Goal: Task Accomplishment & Management: Manage account settings

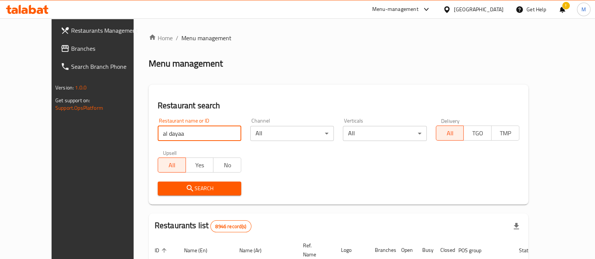
click button "Search" at bounding box center [199, 189] width 83 height 14
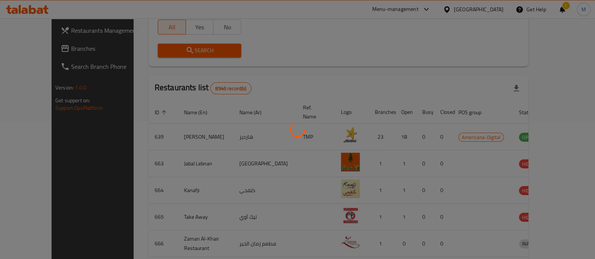
scroll to position [88, 0]
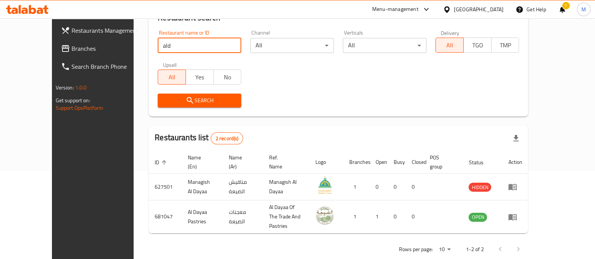
type input "ald"
click button "Search" at bounding box center [199, 101] width 83 height 14
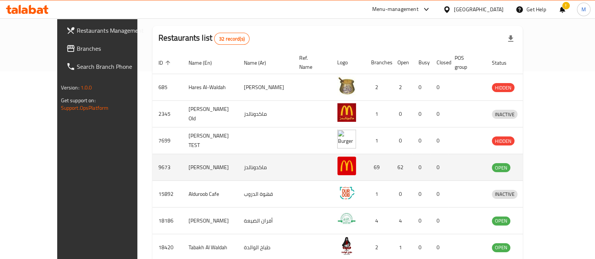
scroll to position [233, 0]
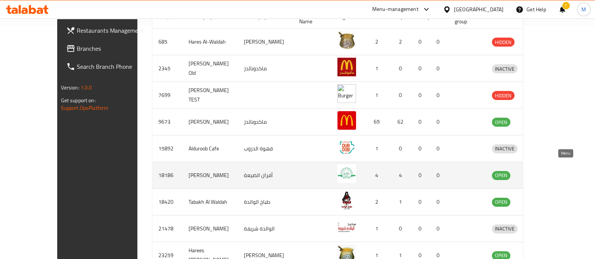
click at [541, 173] on icon "enhanced table" at bounding box center [536, 176] width 8 height 6
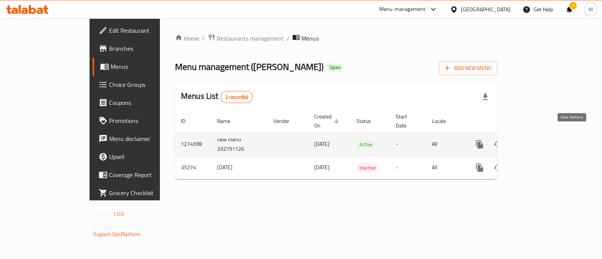
click at [543, 141] on link "enhanced table" at bounding box center [534, 144] width 18 height 18
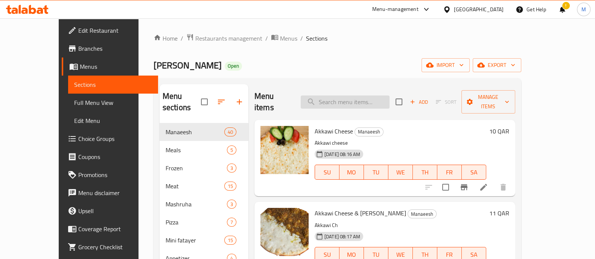
click at [346, 96] on input "search" at bounding box center [344, 102] width 89 height 13
paste input "Mixed Pic"
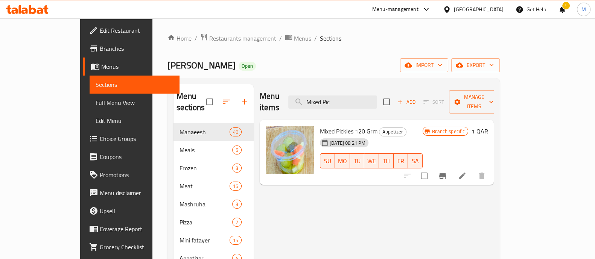
type input "Mixed Pic"
click at [487, 126] on h6 "1 QAR" at bounding box center [479, 131] width 17 height 11
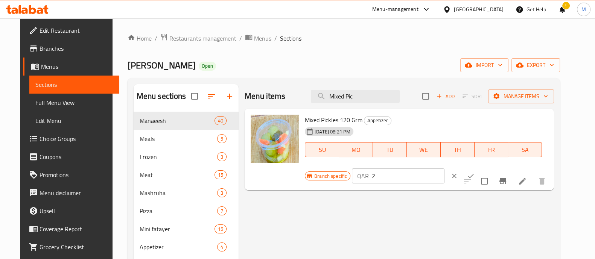
click at [444, 168] on input "2" at bounding box center [408, 175] width 72 height 15
type input "3"
click at [444, 168] on input "3" at bounding box center [408, 175] width 72 height 15
click at [479, 168] on button "ok" at bounding box center [470, 176] width 17 height 17
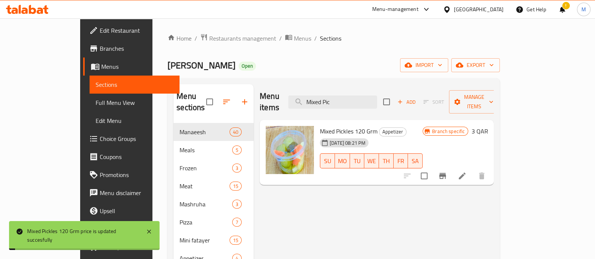
click at [451, 167] on button "Branch-specific-item" at bounding box center [442, 176] width 18 height 18
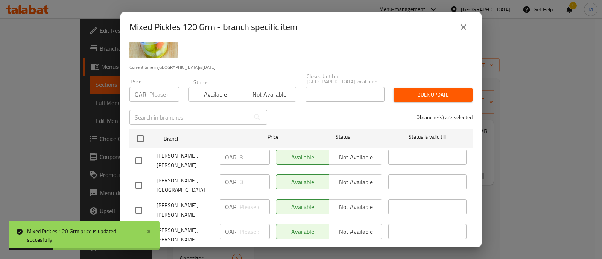
scroll to position [44, 0]
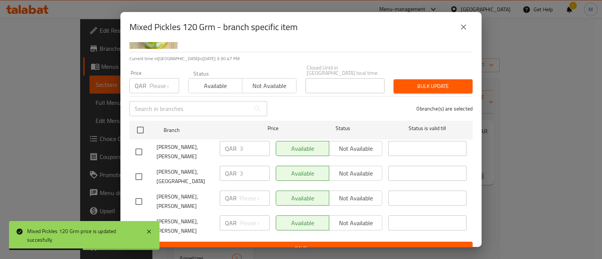
click at [464, 27] on icon "close" at bounding box center [463, 27] width 9 height 9
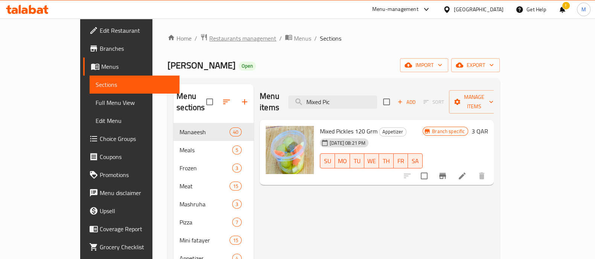
click at [209, 36] on span "Restaurants management" at bounding box center [242, 38] width 67 height 9
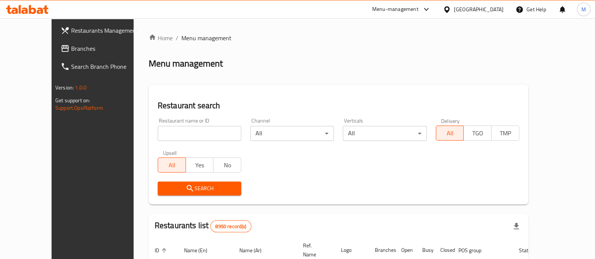
click at [184, 137] on input "search" at bounding box center [199, 133] width 83 height 15
type input "wooden bakery"
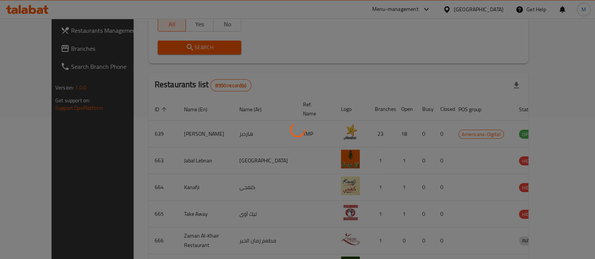
scroll to position [115, 0]
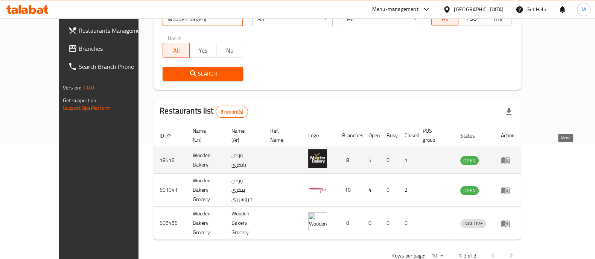
click at [509, 158] on icon "enhanced table" at bounding box center [505, 161] width 8 height 6
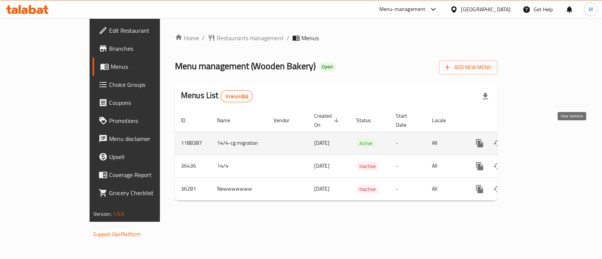
click at [538, 139] on icon "enhanced table" at bounding box center [533, 143] width 9 height 9
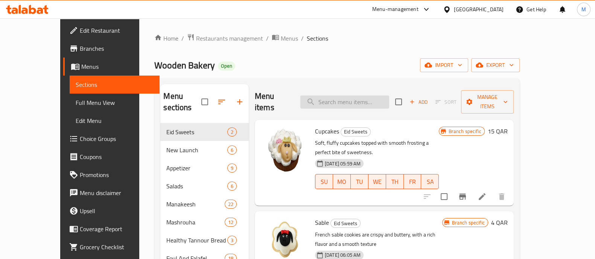
click at [358, 90] on div "Menu items Add Sort Manage items" at bounding box center [384, 102] width 259 height 36
click at [358, 96] on input "search" at bounding box center [344, 102] width 89 height 13
paste input "Sharing"
type input "Sharing"
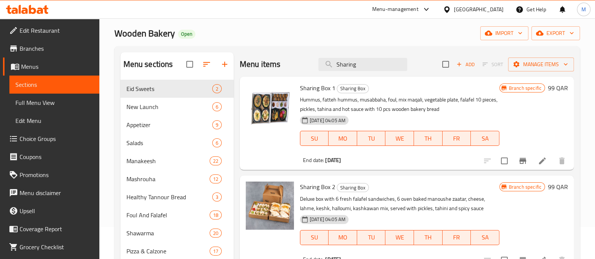
scroll to position [47, 0]
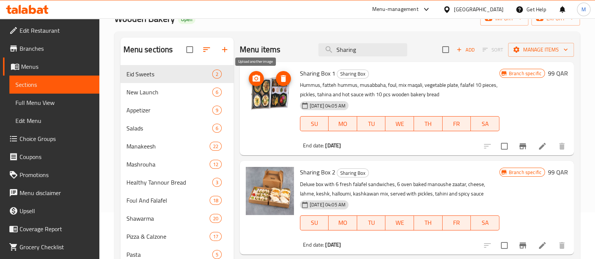
click at [257, 80] on icon "upload picture" at bounding box center [256, 78] width 8 height 7
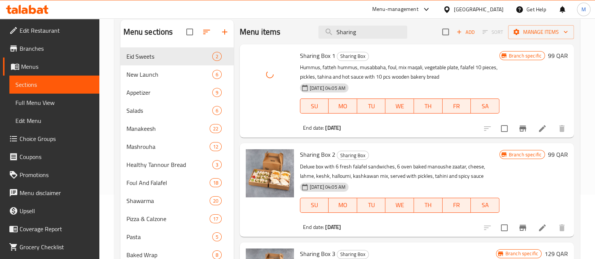
scroll to position [0, 0]
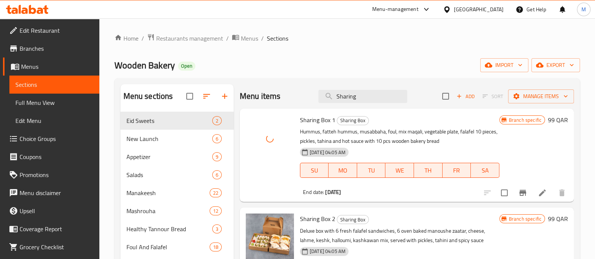
drag, startPoint x: 304, startPoint y: 150, endPoint x: 287, endPoint y: 76, distance: 76.5
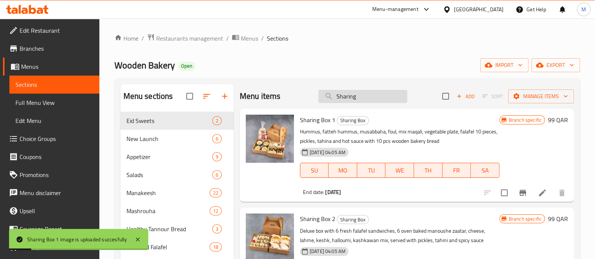
click at [355, 99] on input "Sharing" at bounding box center [362, 96] width 89 height 13
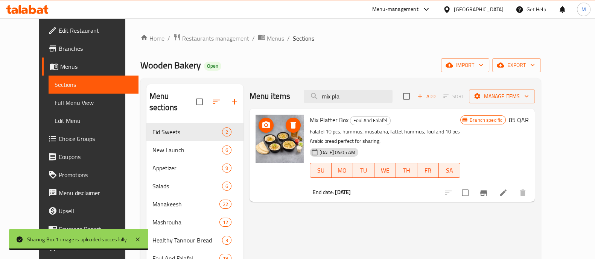
click at [261, 126] on icon "upload picture" at bounding box center [265, 125] width 9 height 9
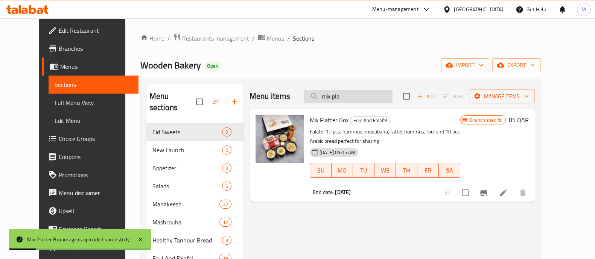
drag, startPoint x: 392, startPoint y: 91, endPoint x: 355, endPoint y: 96, distance: 37.2
click at [355, 96] on input "mix pla" at bounding box center [347, 96] width 89 height 13
type input "m"
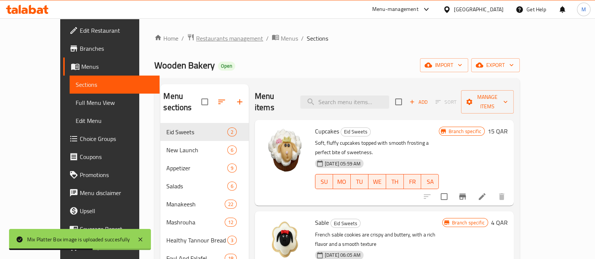
click at [204, 35] on span "Restaurants management" at bounding box center [229, 38] width 67 height 9
